Goal: Book appointment/travel/reservation

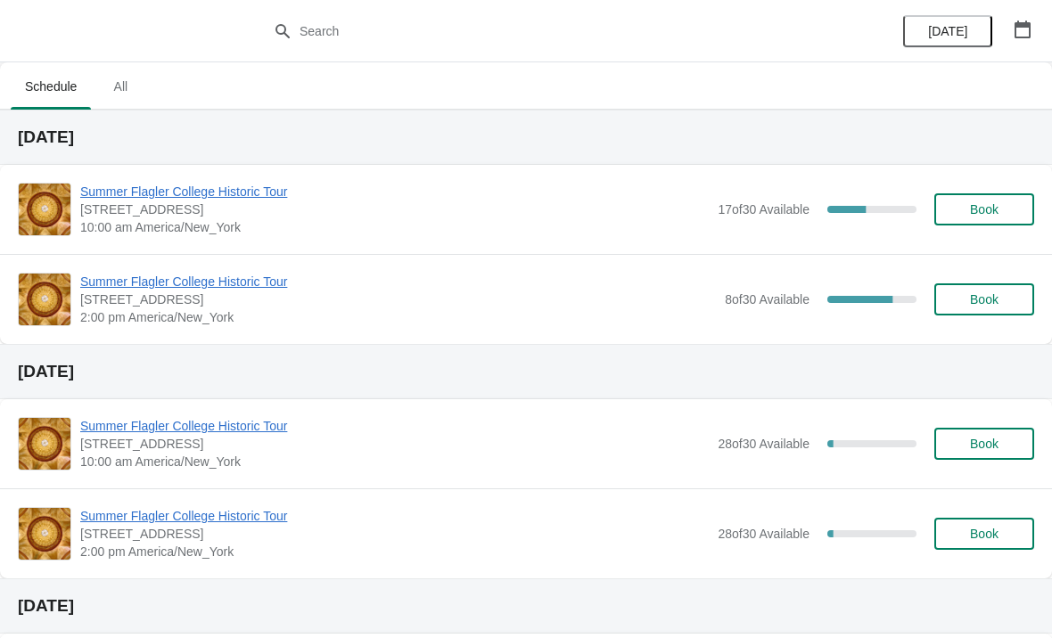
click at [137, 185] on span "Summer Flagler College Historic Tour" at bounding box center [394, 192] width 629 height 18
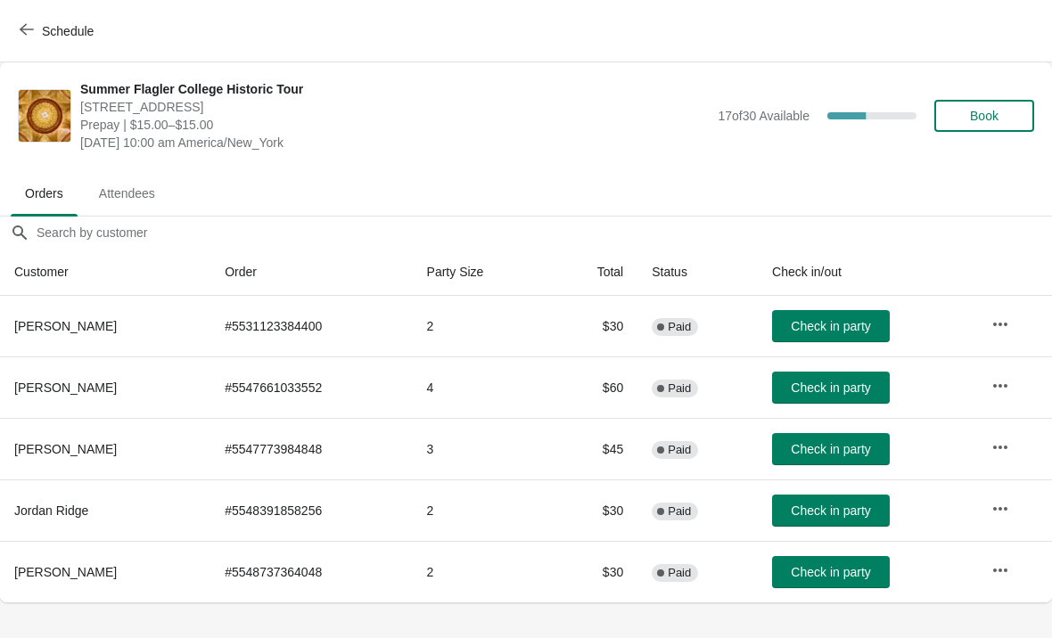
click at [863, 376] on button "Check in party" at bounding box center [831, 388] width 118 height 32
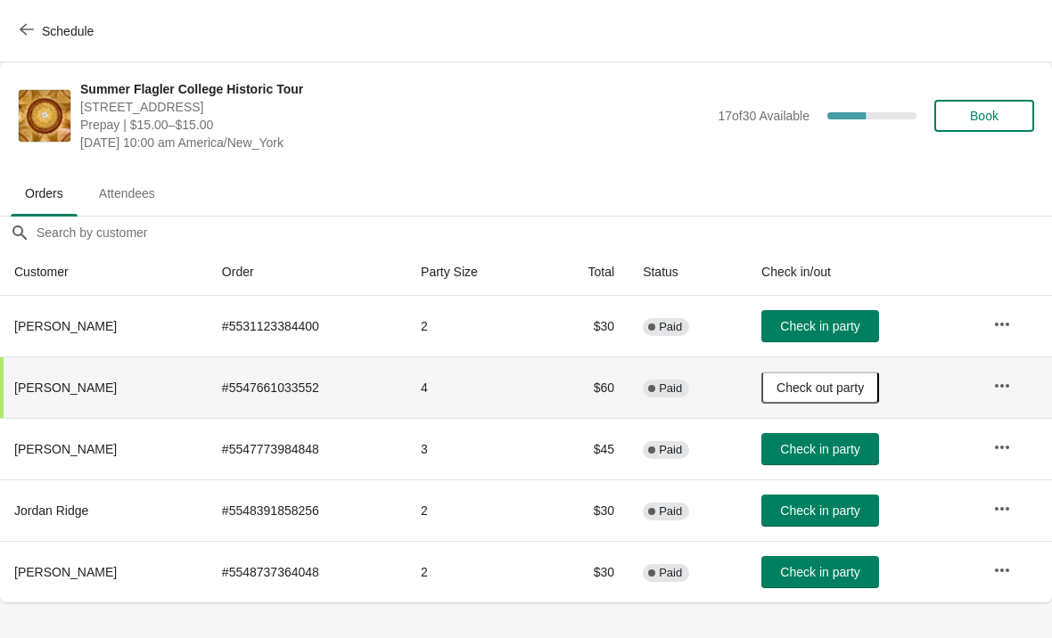
click at [808, 577] on span "Check in party" at bounding box center [819, 572] width 79 height 14
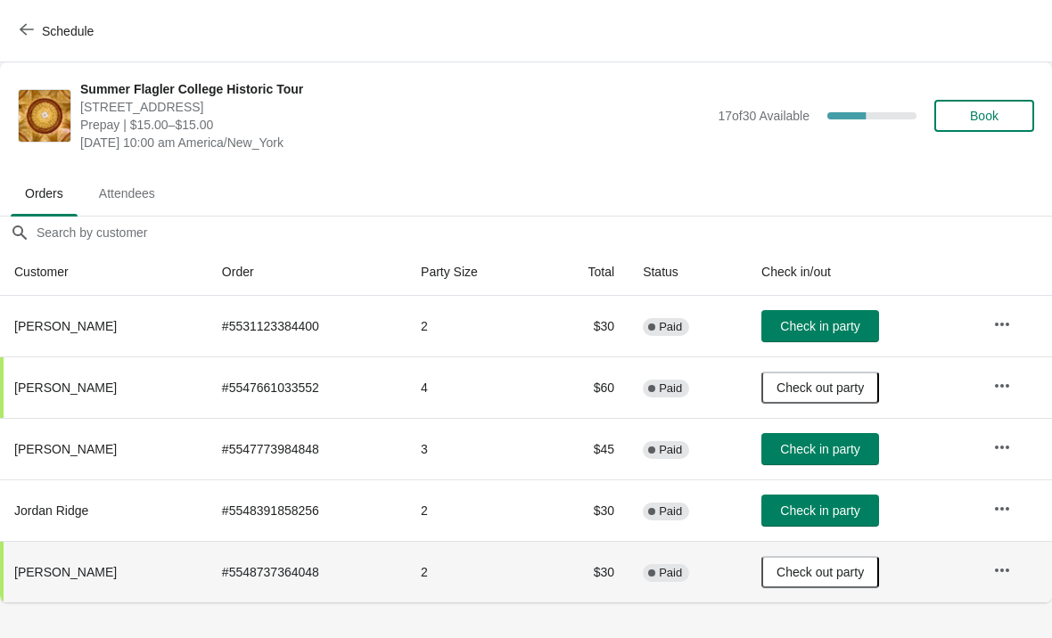
click at [822, 330] on span "Check in party" at bounding box center [819, 326] width 79 height 14
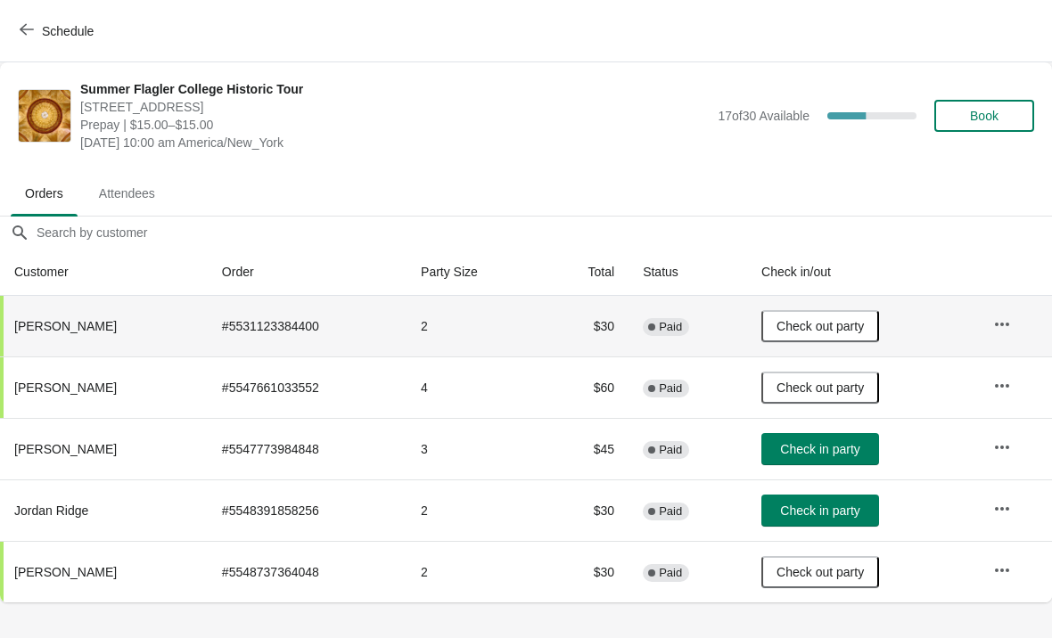
click at [73, 16] on button "Schedule" at bounding box center [58, 31] width 99 height 32
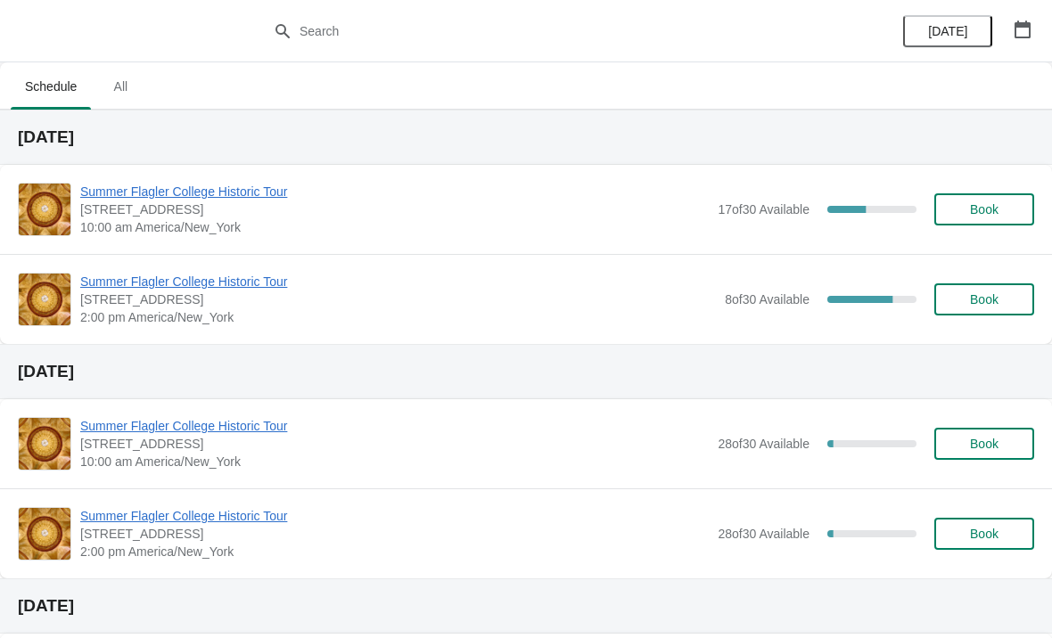
click at [202, 194] on span "Summer Flagler College Historic Tour" at bounding box center [394, 192] width 629 height 18
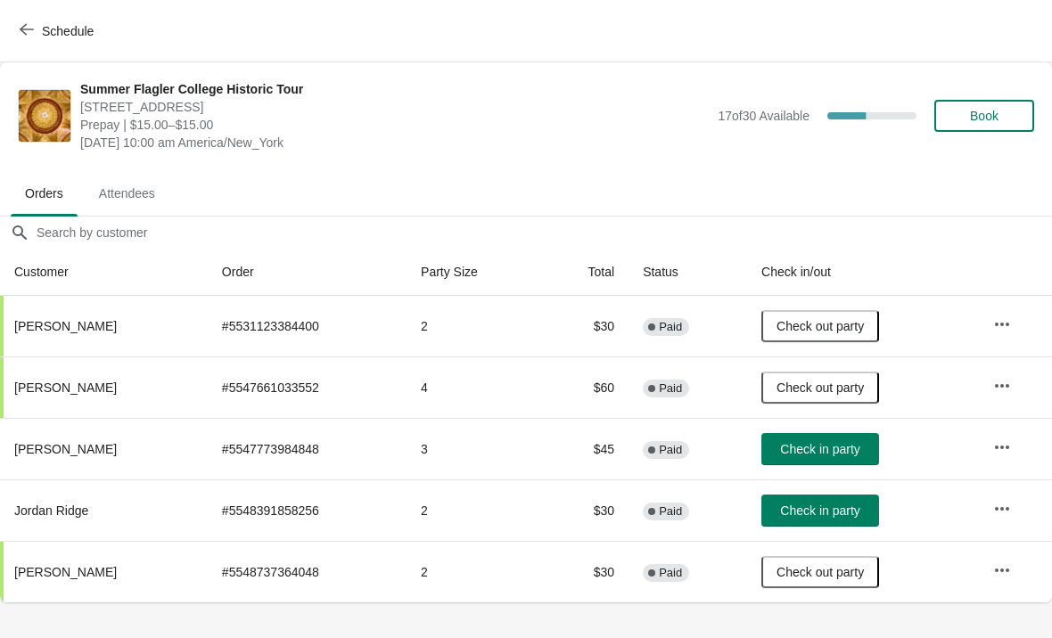
click at [1003, 115] on span "Book" at bounding box center [985, 116] width 68 height 14
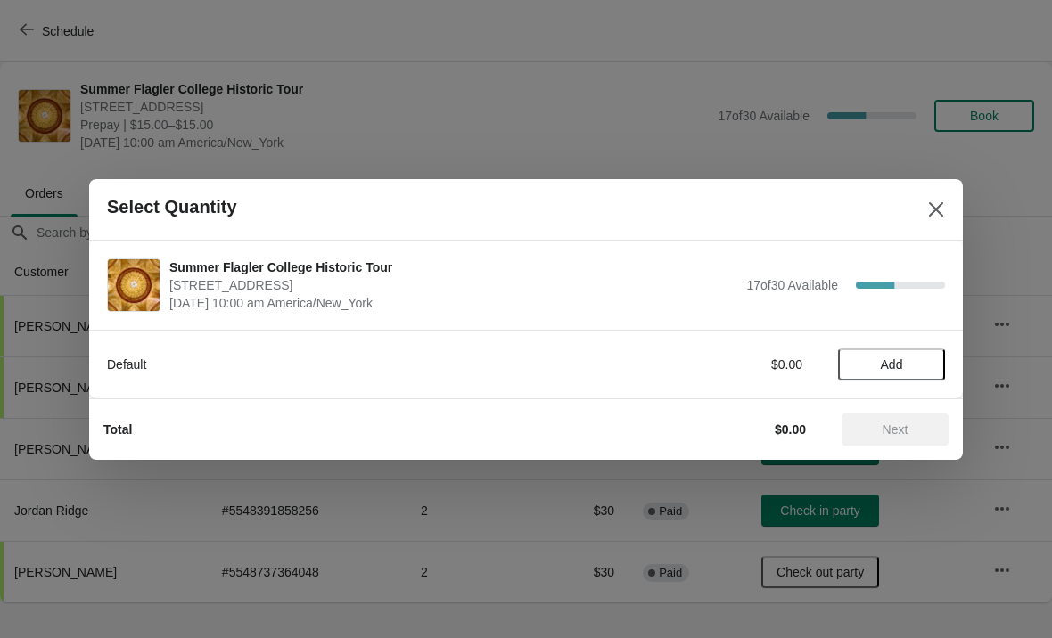
click at [903, 353] on button "Add" at bounding box center [891, 365] width 107 height 32
click at [909, 360] on div "1" at bounding box center [891, 364] width 107 height 19
click at [920, 367] on icon at bounding box center [922, 364] width 19 height 19
click at [912, 414] on button "Next" at bounding box center [895, 430] width 107 height 32
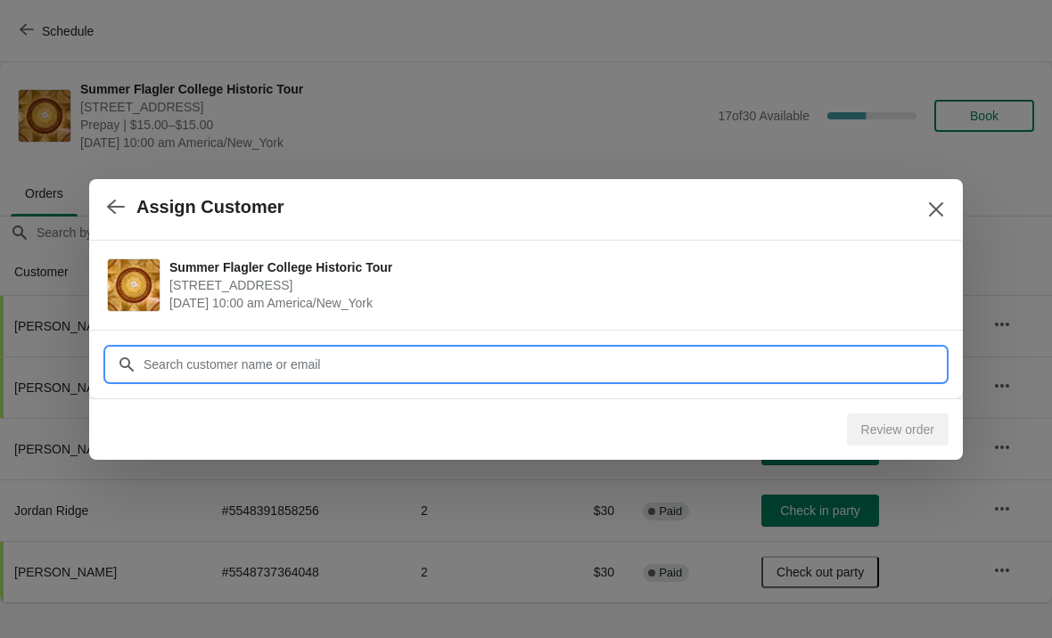
click at [465, 373] on input "Customer" at bounding box center [544, 365] width 802 height 32
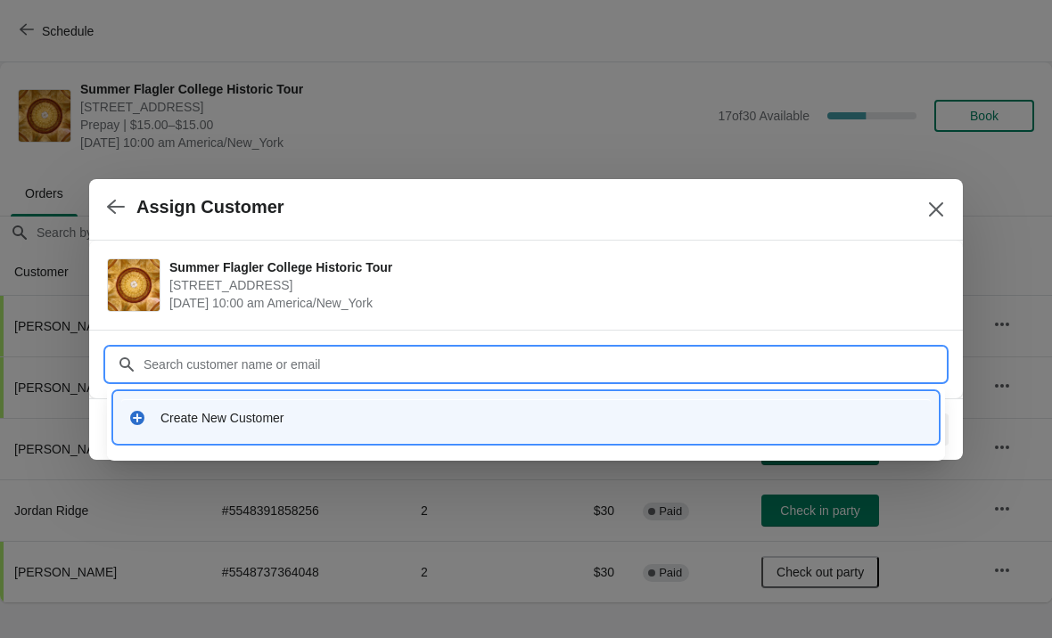
click at [239, 425] on div "Create New Customer" at bounding box center [541, 418] width 763 height 18
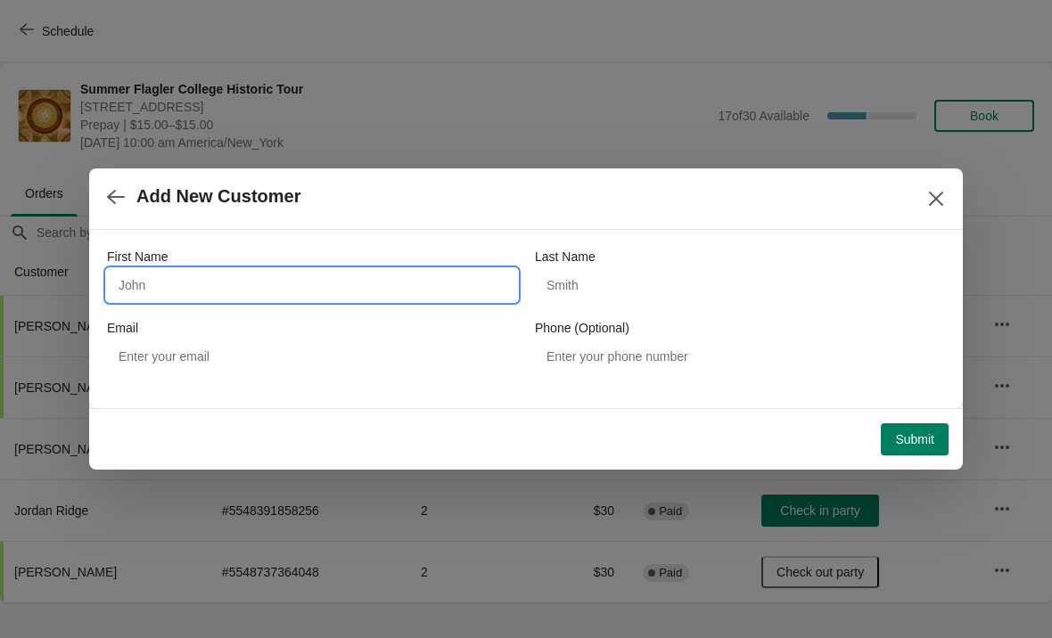
click at [255, 284] on input "First Name" at bounding box center [312, 285] width 410 height 32
type input "[PERSON_NAME]"
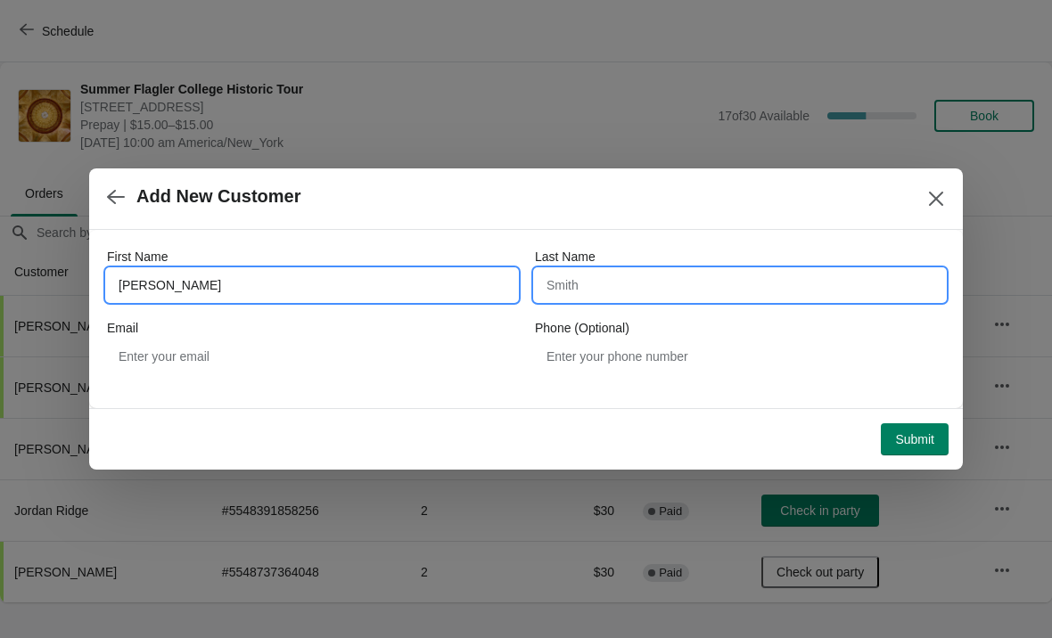
click at [666, 300] on input "Last Name" at bounding box center [740, 285] width 410 height 32
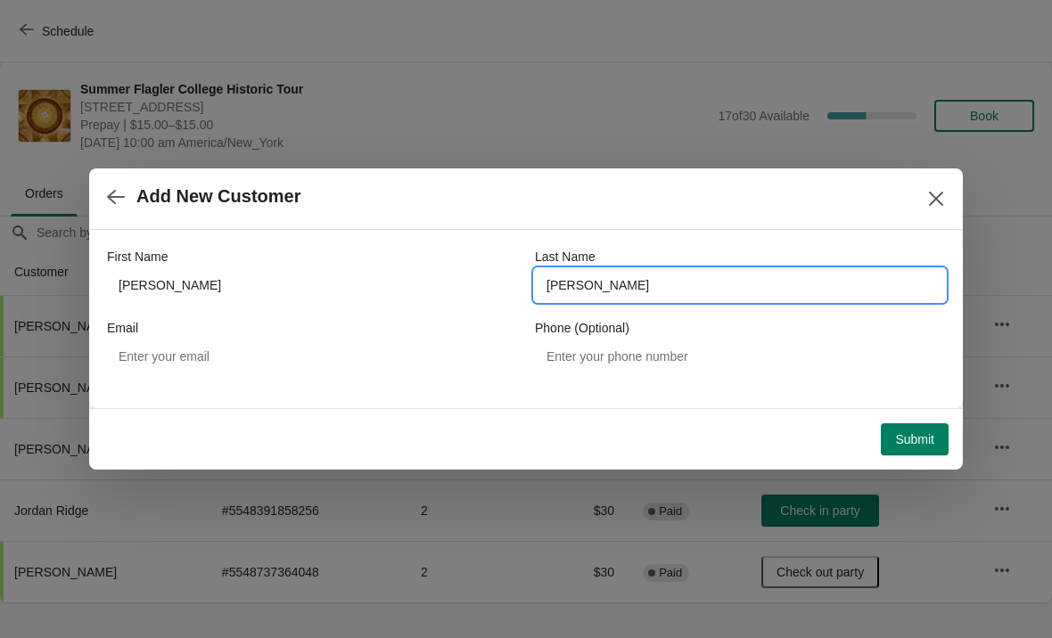
type input "[PERSON_NAME]"
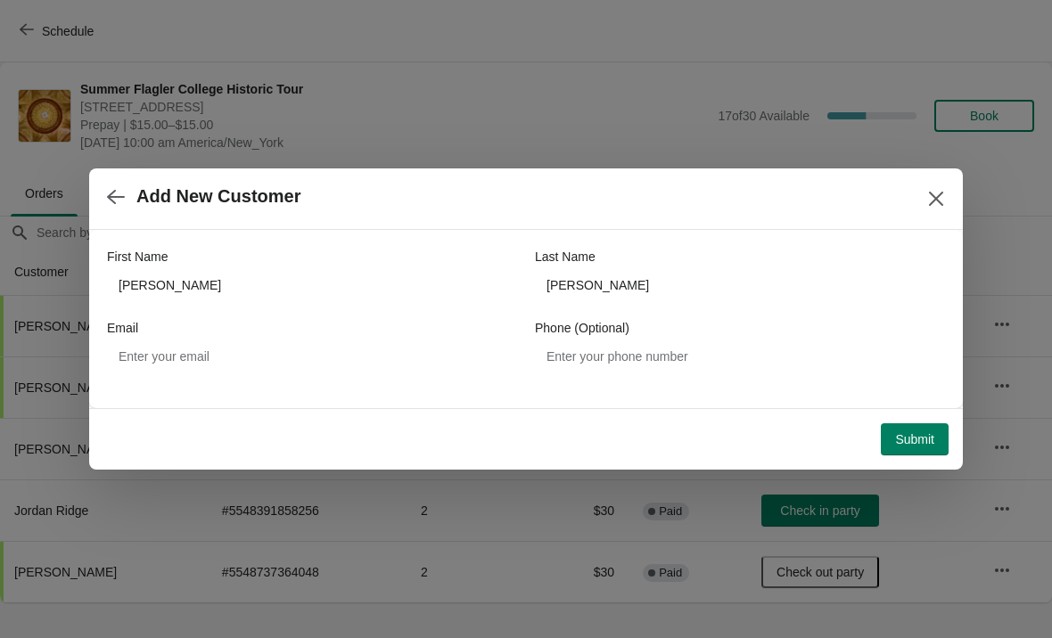
click at [917, 427] on button "Submit" at bounding box center [915, 440] width 68 height 32
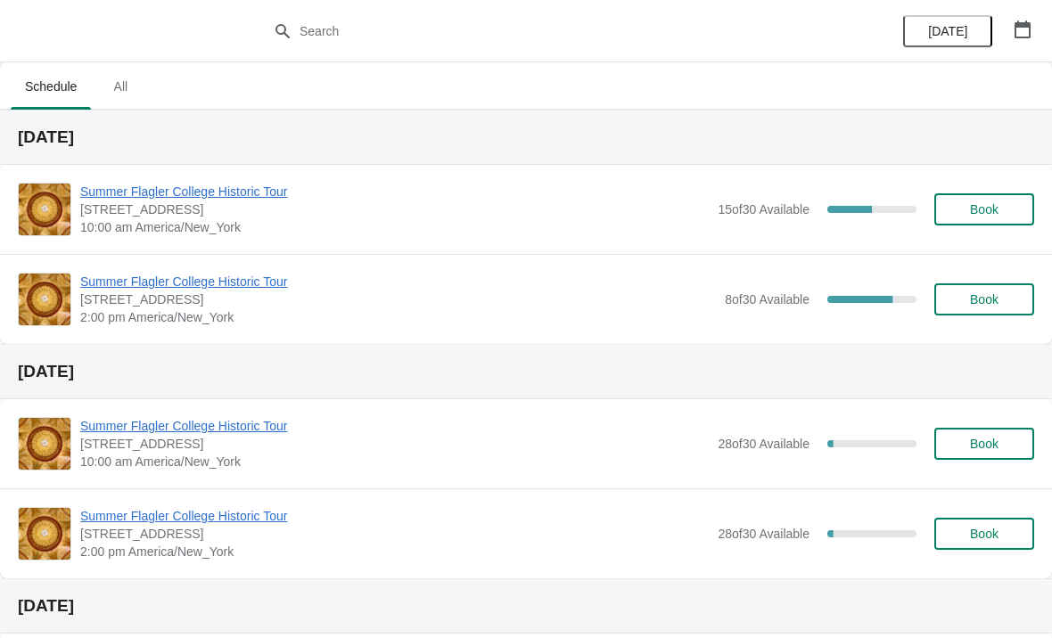
click at [231, 191] on span "Summer Flagler College Historic Tour" at bounding box center [394, 192] width 629 height 18
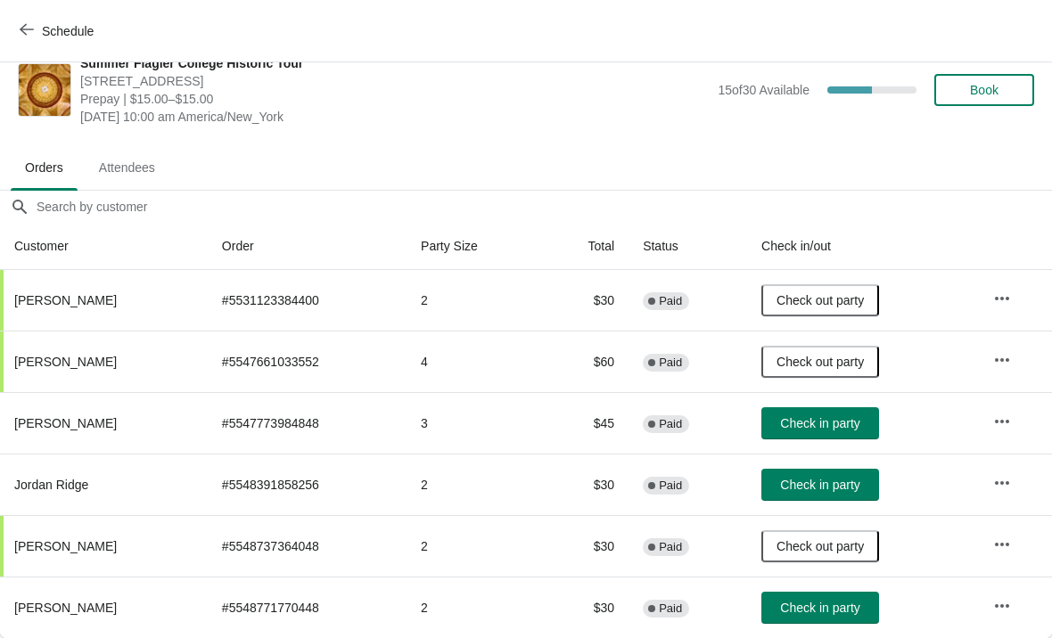
scroll to position [26, 0]
click at [802, 613] on span "Check in party" at bounding box center [819, 608] width 79 height 14
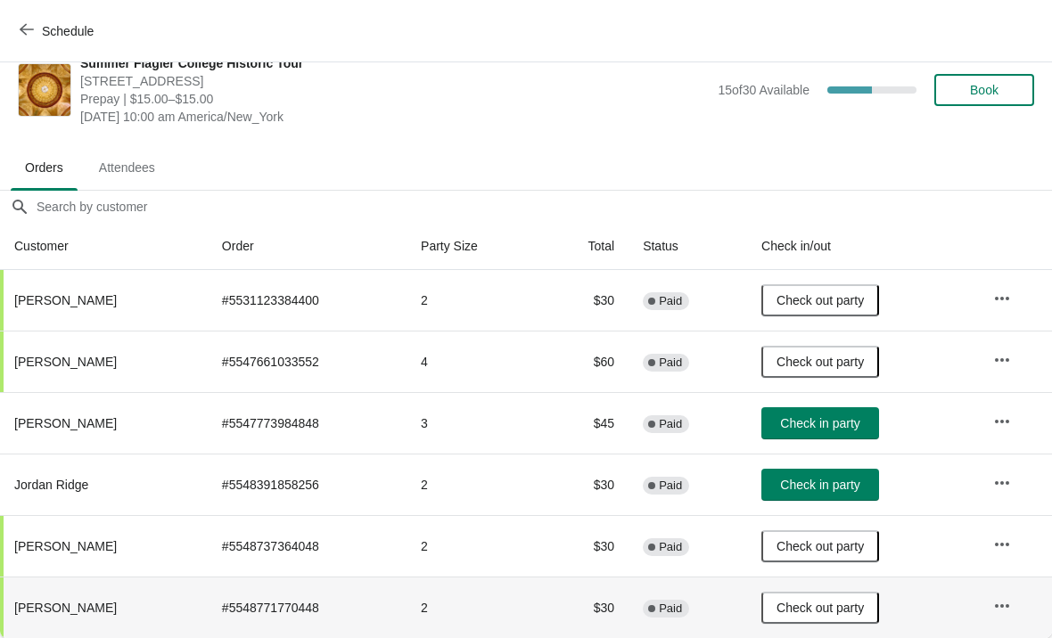
click at [827, 425] on span "Check in party" at bounding box center [819, 423] width 79 height 14
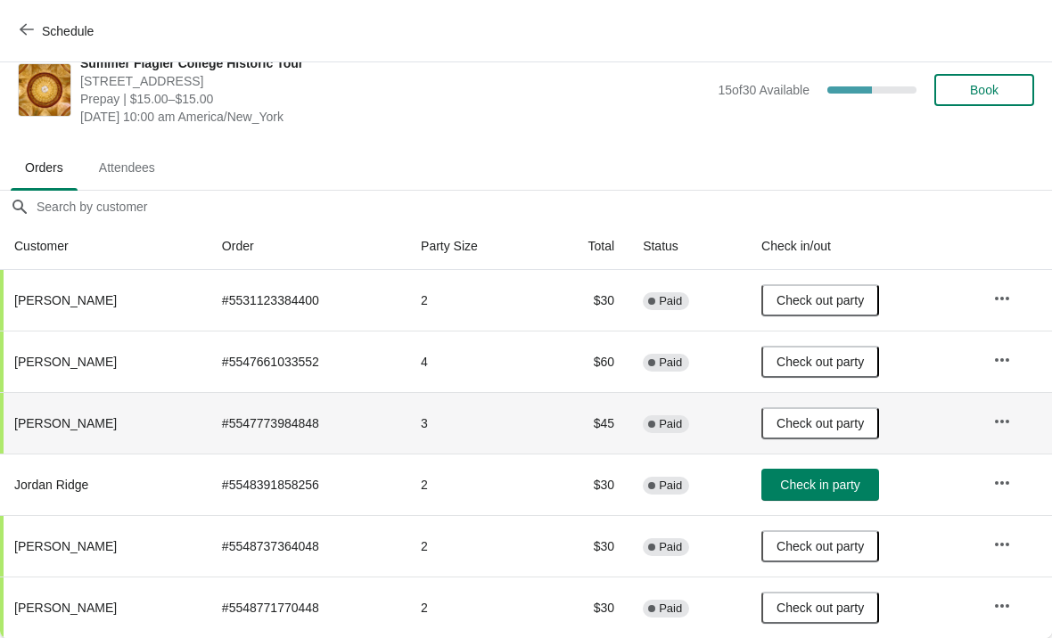
click at [823, 493] on button "Check in party" at bounding box center [820, 485] width 118 height 32
